Goal: Task Accomplishment & Management: Manage account settings

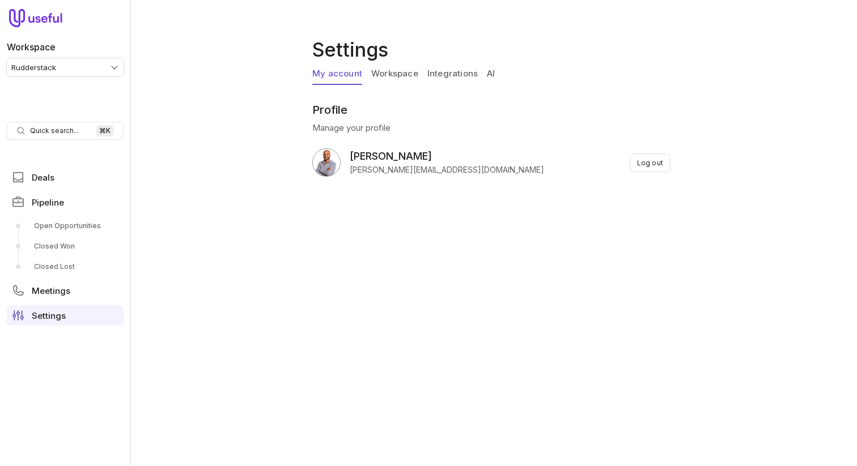
click at [444, 73] on link "Integrations" at bounding box center [452, 74] width 50 height 22
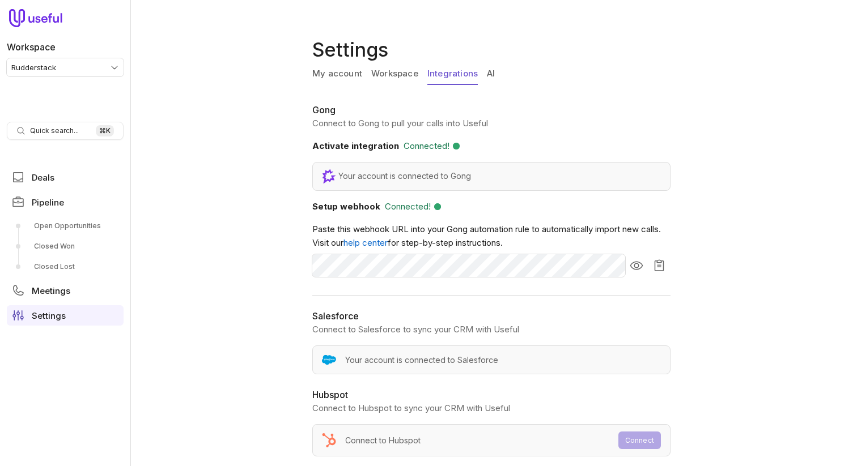
click at [477, 70] on div "My account Workspace Integrations AI" at bounding box center [493, 76] width 363 height 26
click at [493, 77] on link "AI" at bounding box center [491, 74] width 8 height 22
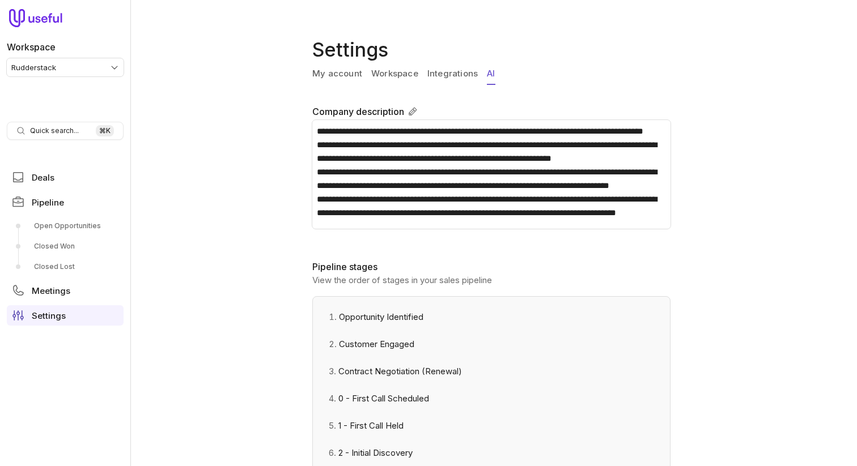
click at [401, 73] on link "Workspace" at bounding box center [394, 74] width 47 height 22
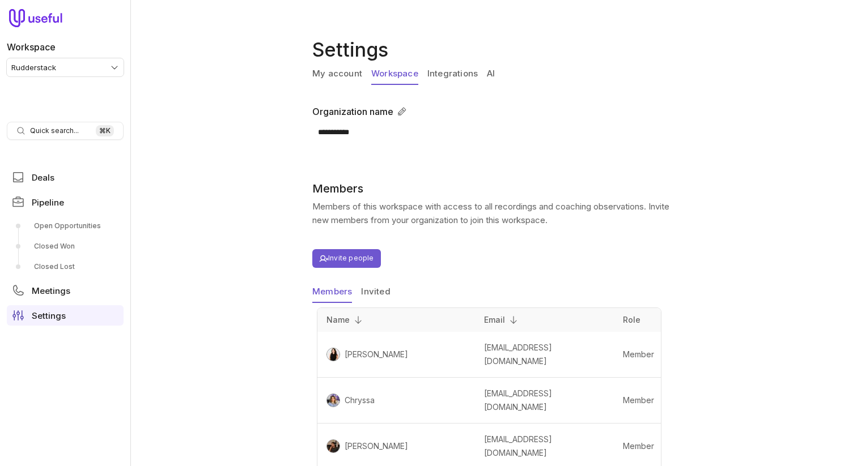
click at [483, 65] on div "My account Workspace Integrations AI" at bounding box center [493, 76] width 363 height 26
click at [487, 68] on link "AI" at bounding box center [491, 74] width 8 height 22
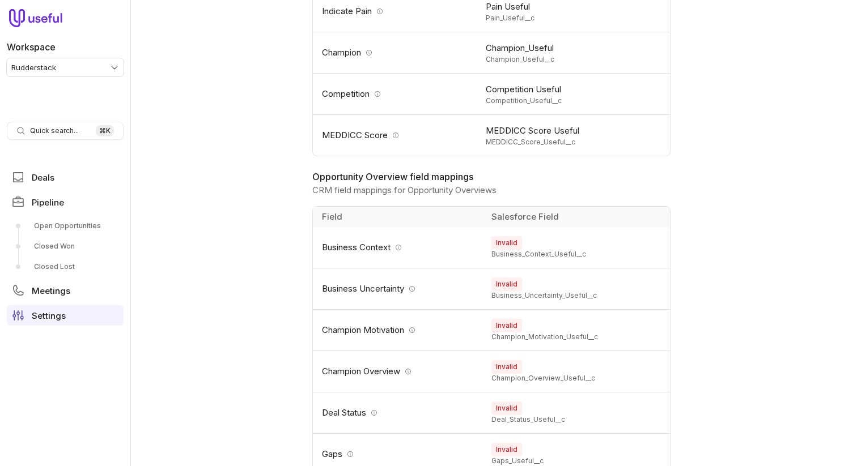
scroll to position [1004, 0]
